Goal: Task Accomplishment & Management: Complete application form

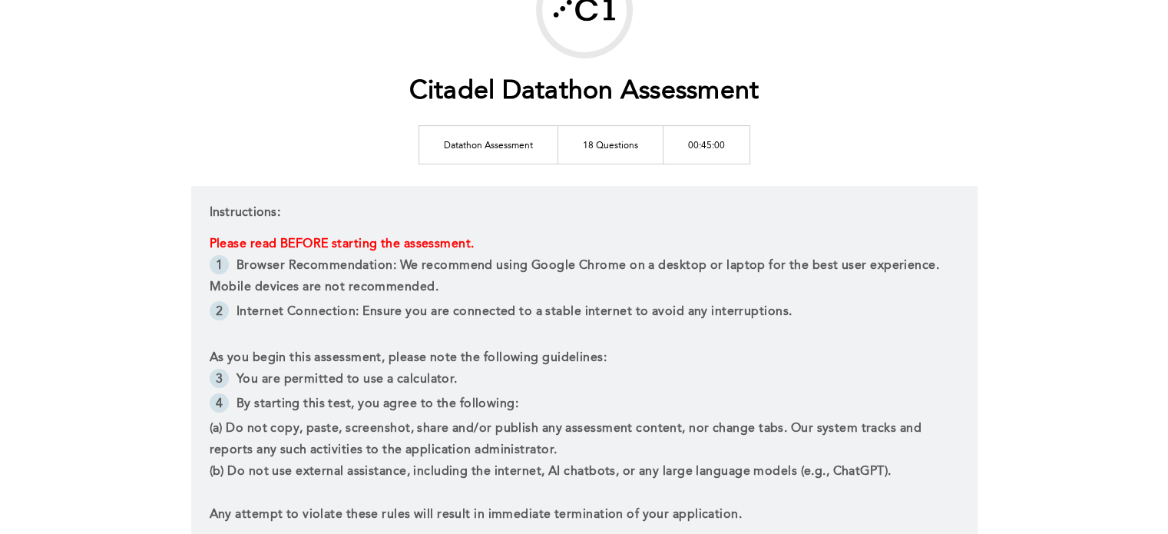
scroll to position [154, 0]
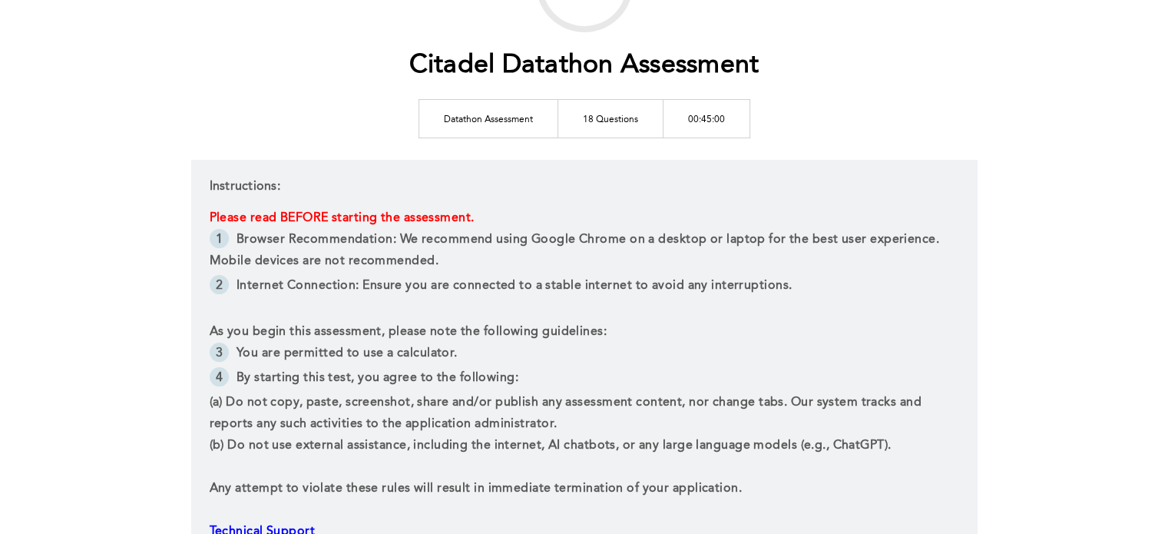
drag, startPoint x: 581, startPoint y: 353, endPoint x: 451, endPoint y: 336, distance: 131.6
click at [451, 336] on span "As you begin this assessment, please note the following guidelines:" at bounding box center [408, 332] width 397 height 12
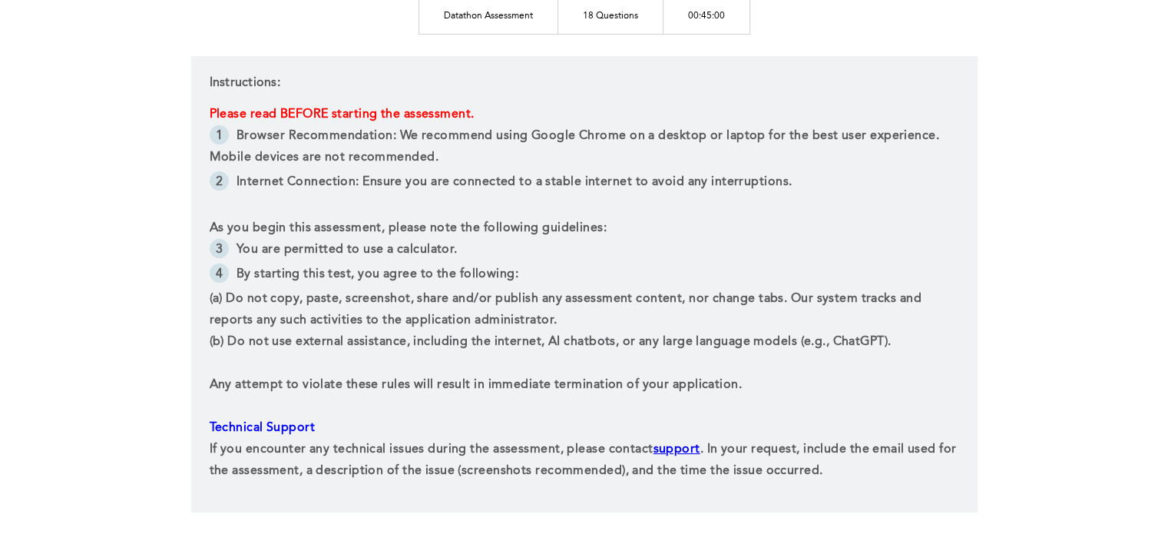
scroll to position [384, 0]
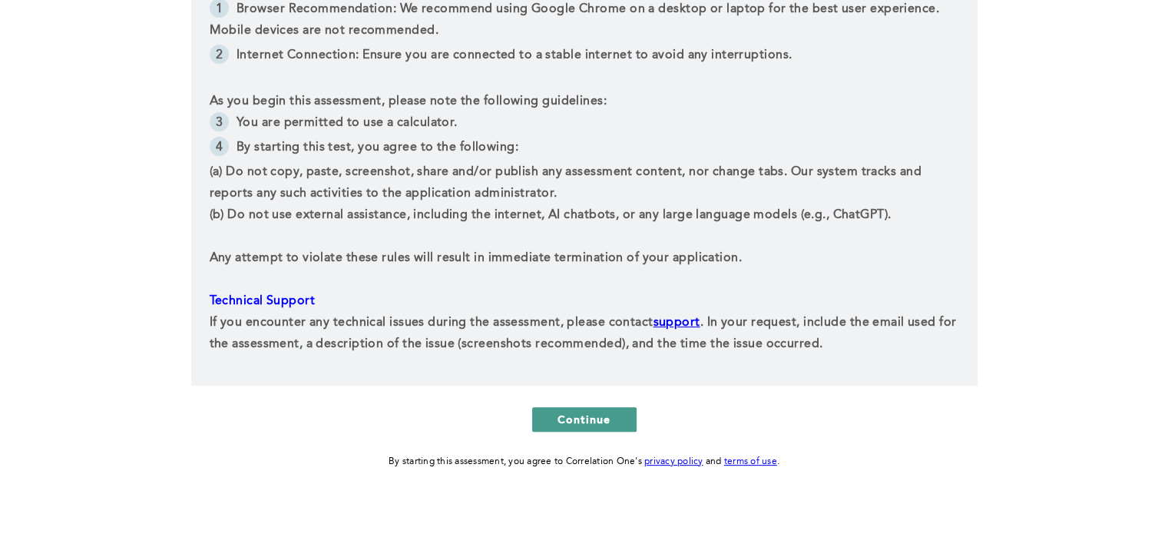
click at [559, 408] on button "Continue" at bounding box center [584, 419] width 104 height 25
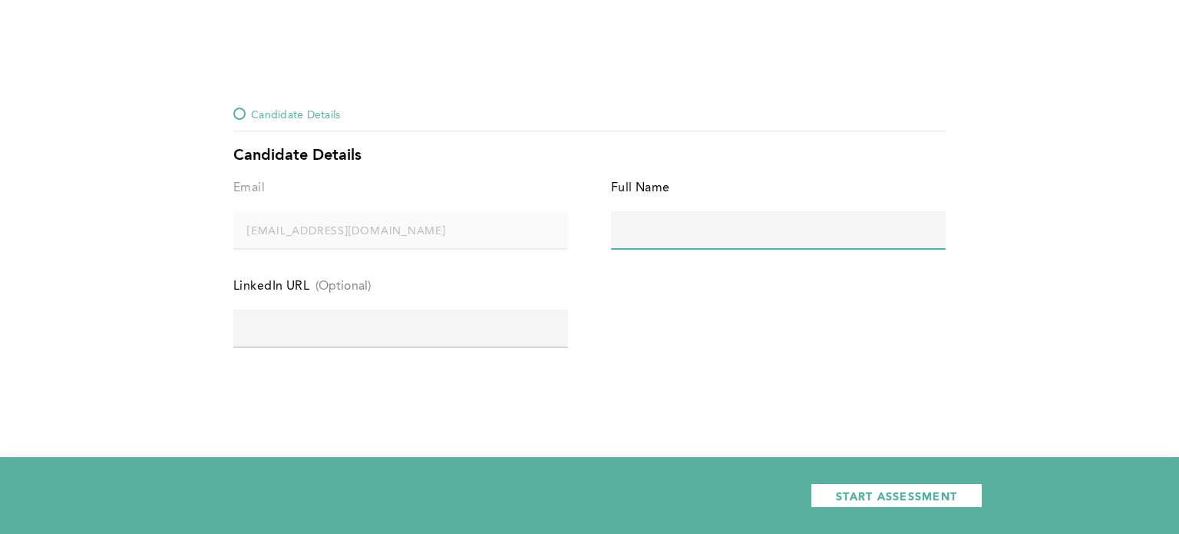
click at [669, 234] on input "text" at bounding box center [778, 229] width 335 height 37
type input "[PERSON_NAME]"
click at [465, 330] on input "text" at bounding box center [400, 327] width 335 height 37
paste input "[URL][DOMAIN_NAME][PERSON_NAME]"
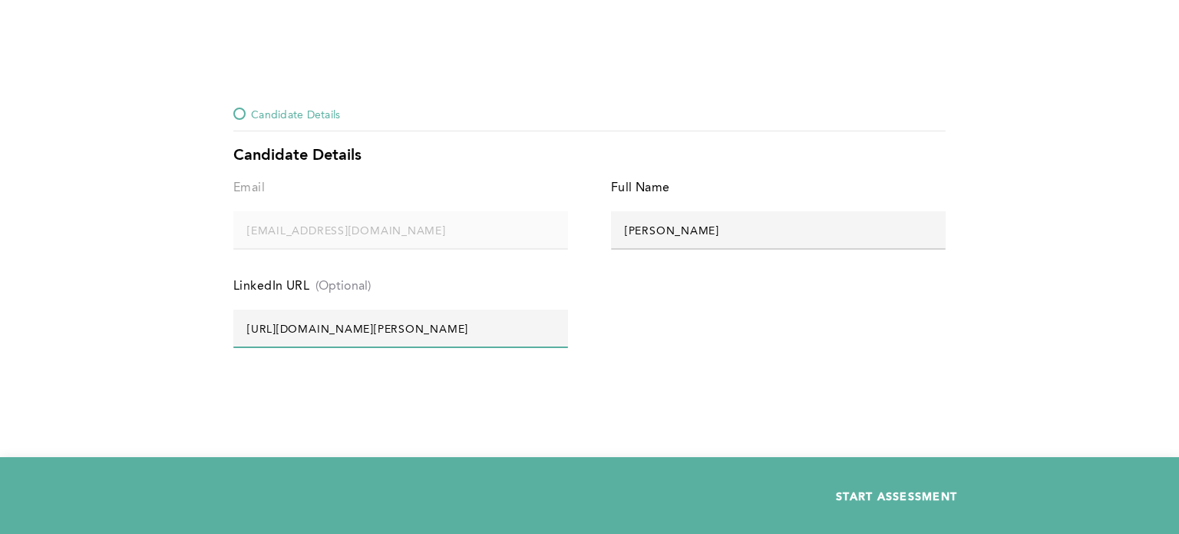
type input "[URL][DOMAIN_NAME][PERSON_NAME]"
click at [926, 497] on span "START ASSESSMENT" at bounding box center [896, 495] width 121 height 15
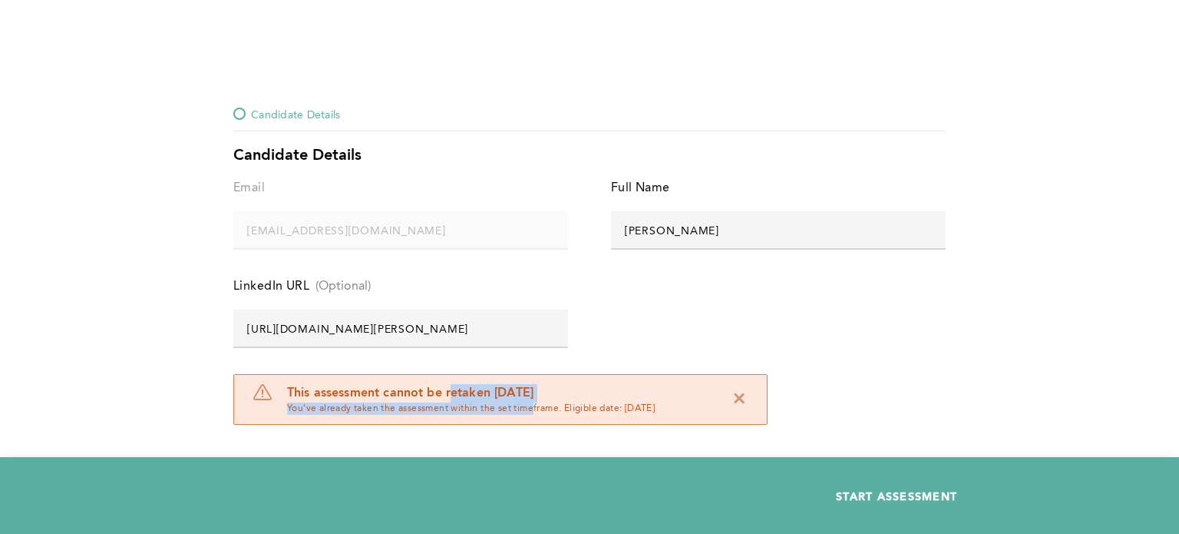
drag, startPoint x: 451, startPoint y: 395, endPoint x: 534, endPoint y: 420, distance: 85.7
click at [534, 420] on div "This assessment cannot be retaken within 12 month(s) You've already taken the a…" at bounding box center [500, 399] width 534 height 51
click at [568, 411] on span "You've already taken the assessment within the set timeframe. Eligible date: [D…" at bounding box center [471, 408] width 368 height 12
click at [739, 401] on icon at bounding box center [738, 397] width 18 height 18
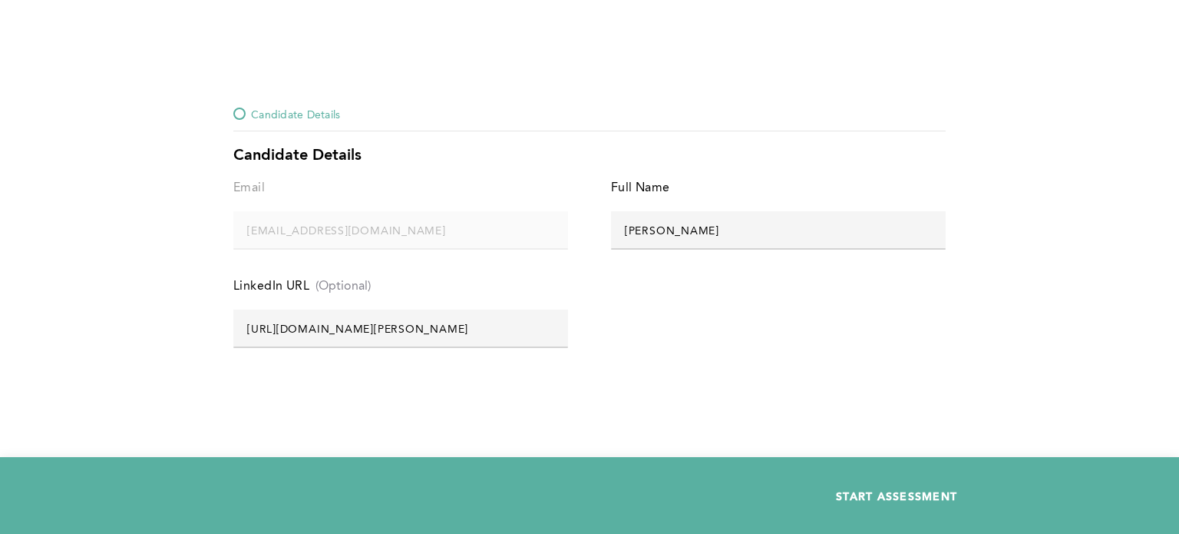
click at [874, 501] on span "START ASSESSMENT" at bounding box center [896, 495] width 121 height 15
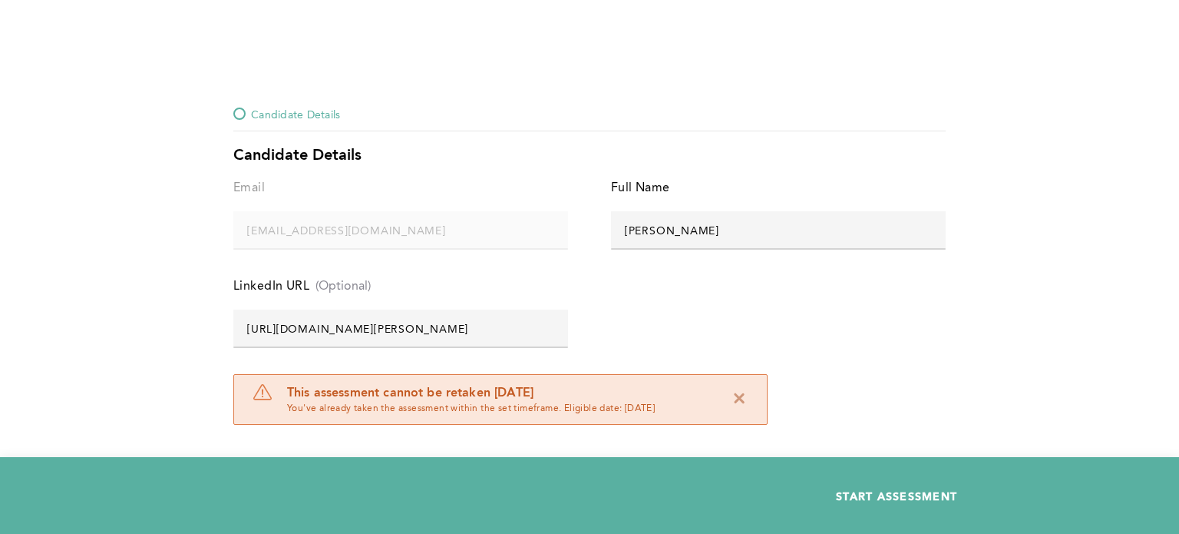
click at [737, 398] on icon at bounding box center [738, 397] width 18 height 18
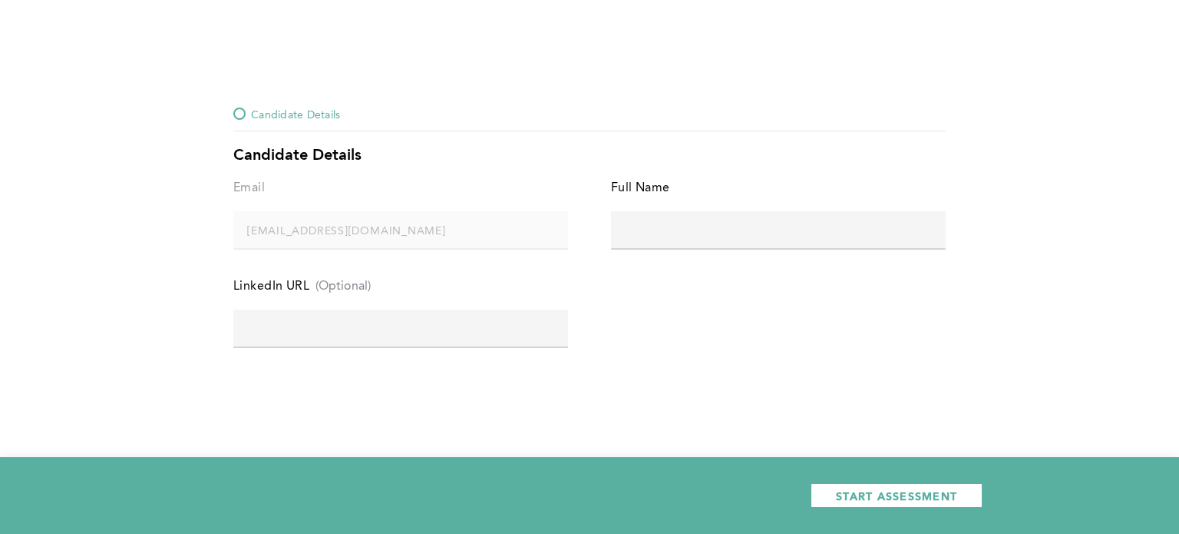
click at [656, 242] on input "text" at bounding box center [778, 229] width 335 height 37
type input "[PERSON_NAME]"
paste input "[URL][DOMAIN_NAME][PERSON_NAME]"
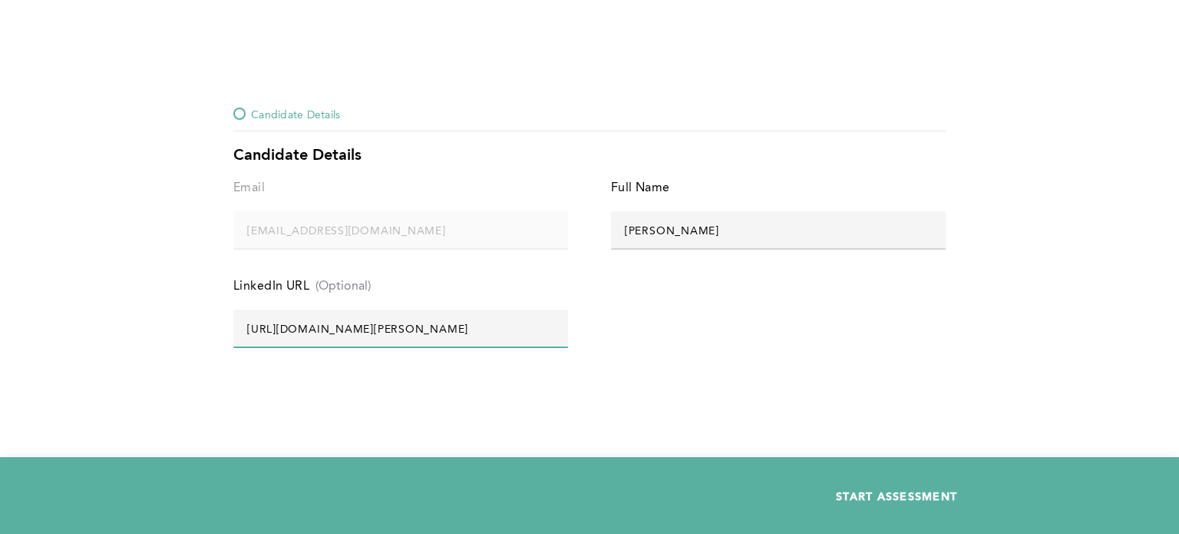
type input "[URL][DOMAIN_NAME][PERSON_NAME]"
click at [906, 497] on span "START ASSESSMENT" at bounding box center [896, 495] width 121 height 15
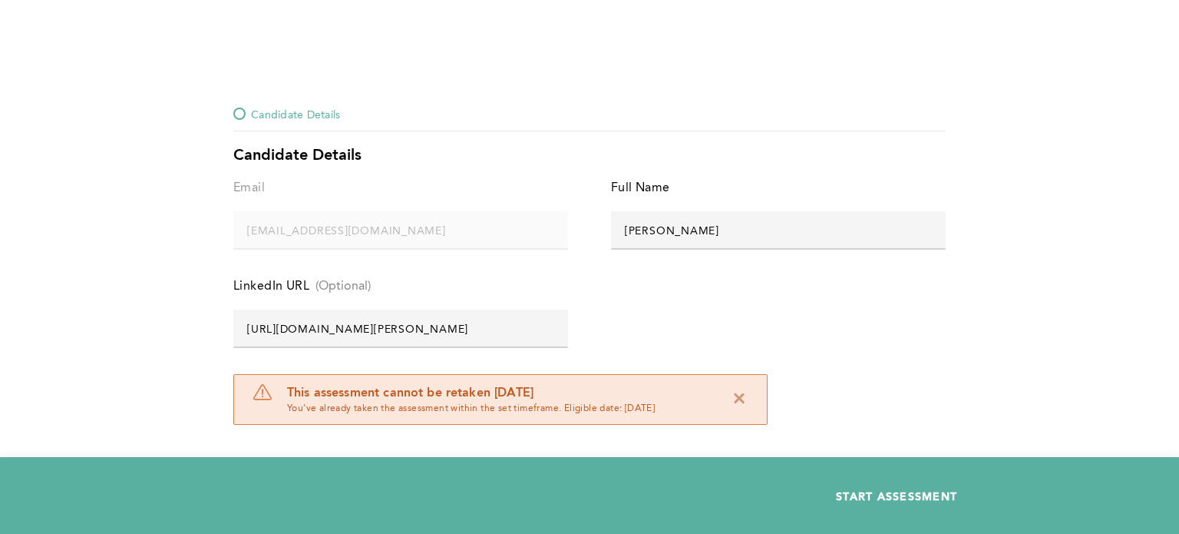
drag, startPoint x: 514, startPoint y: 412, endPoint x: 663, endPoint y: 412, distance: 148.9
click at [655, 412] on span "You've already taken the assessment within the set timeframe. Eligible date: [D…" at bounding box center [471, 408] width 368 height 12
click at [608, 411] on span "You've already taken the assessment within the set timeframe. Eligible date: [D…" at bounding box center [471, 408] width 368 height 12
drag, startPoint x: 651, startPoint y: 408, endPoint x: 583, endPoint y: 408, distance: 67.6
click at [583, 408] on span "You've already taken the assessment within the set timeframe. Eligible date: [D…" at bounding box center [471, 408] width 368 height 12
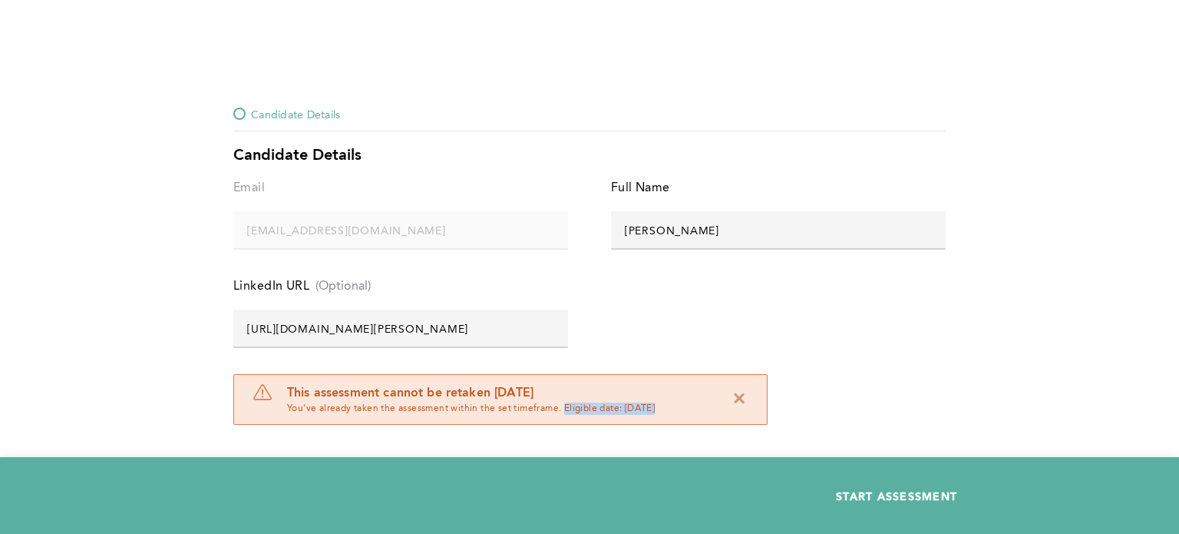
drag, startPoint x: 567, startPoint y: 408, endPoint x: 656, endPoint y: 408, distance: 88.3
click at [655, 408] on span "You've already taken the assessment within the set timeframe. Eligible date: [D…" at bounding box center [471, 408] width 368 height 12
click at [600, 408] on span "You've already taken the assessment within the set timeframe. Eligible date: [D…" at bounding box center [471, 408] width 368 height 12
click at [735, 400] on icon at bounding box center [738, 397] width 18 height 18
